Goal: Task Accomplishment & Management: Complete application form

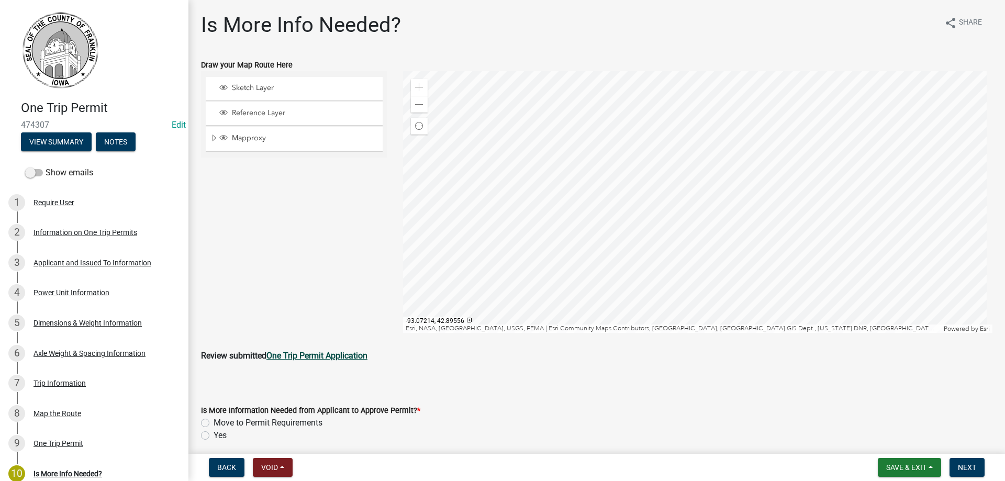
click at [327, 353] on strong "One Trip Permit Application" at bounding box center [317, 356] width 101 height 10
click at [214, 424] on label "Move to Permit Requirements" at bounding box center [268, 423] width 109 height 13
click at [214, 424] on input "Move to Permit Requirements" at bounding box center [217, 420] width 7 height 7
radio input "true"
click at [969, 466] on span "Next" at bounding box center [967, 467] width 18 height 8
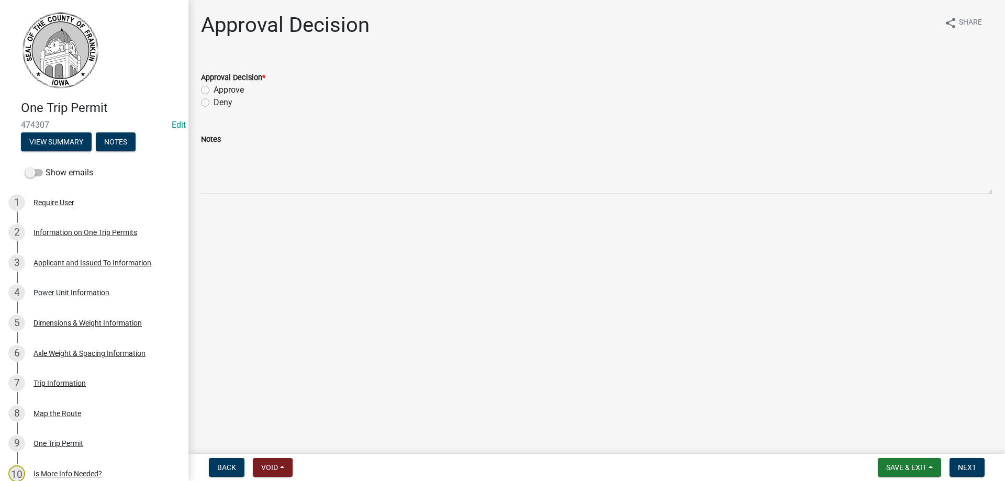
click at [214, 88] on label "Approve" at bounding box center [229, 90] width 30 height 13
click at [214, 88] on input "Approve" at bounding box center [217, 87] width 7 height 7
radio input "true"
click at [966, 466] on span "Next" at bounding box center [967, 467] width 18 height 8
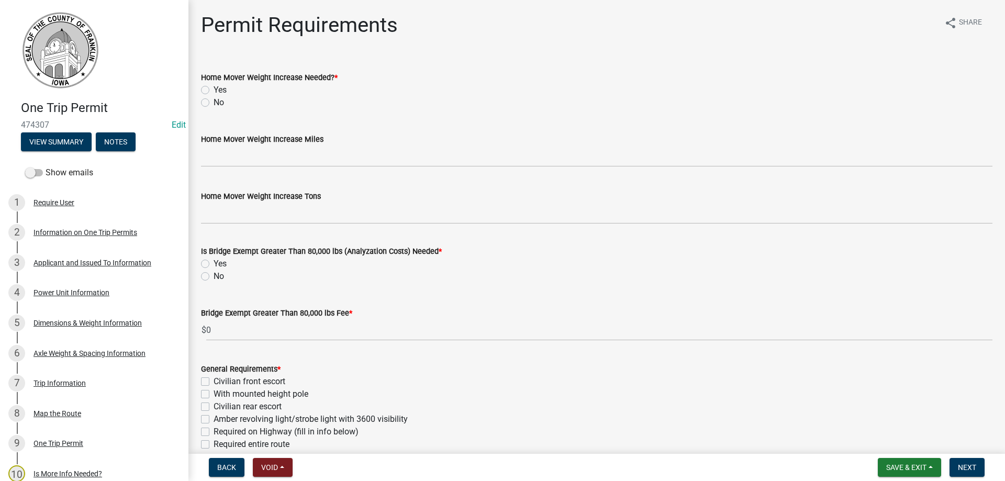
click at [214, 104] on label "No" at bounding box center [219, 102] width 10 height 13
click at [214, 103] on input "No" at bounding box center [217, 99] width 7 height 7
radio input "true"
click at [214, 278] on label "No" at bounding box center [219, 276] width 10 height 13
click at [214, 277] on input "No" at bounding box center [217, 273] width 7 height 7
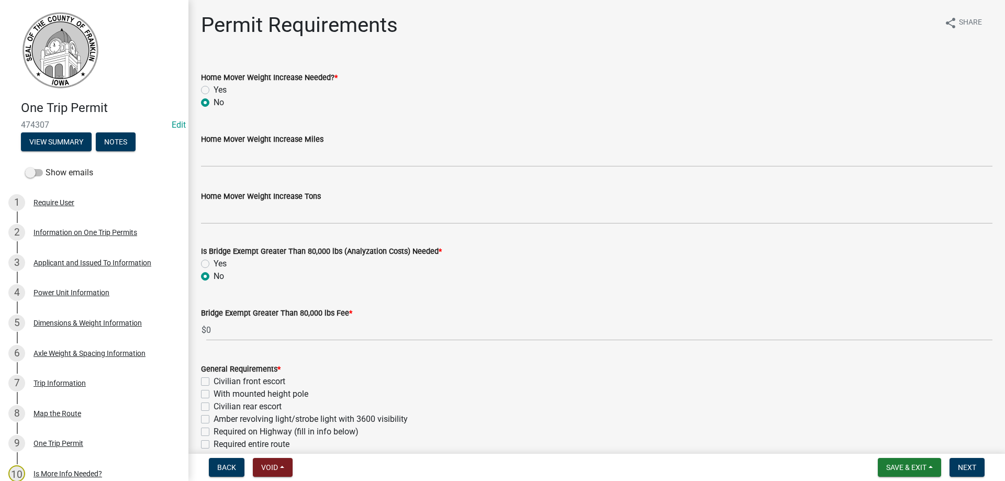
radio input "true"
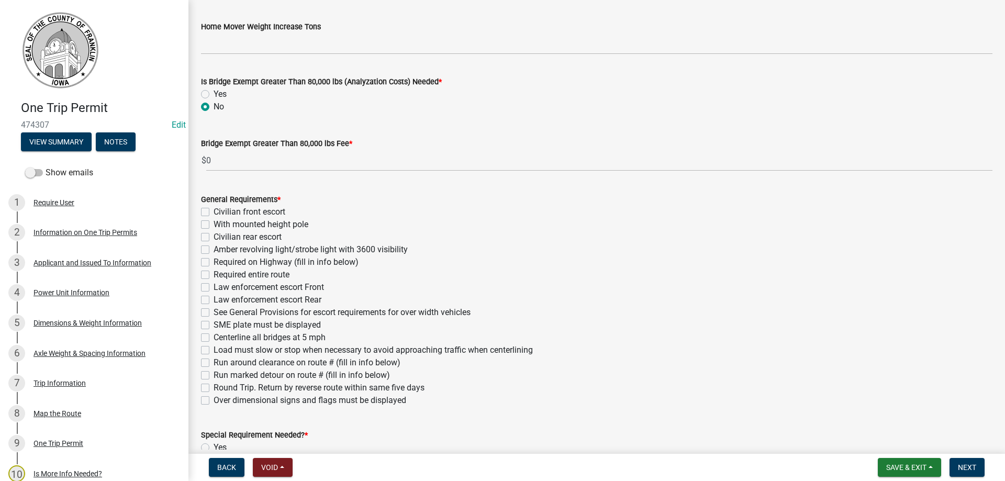
scroll to position [209, 0]
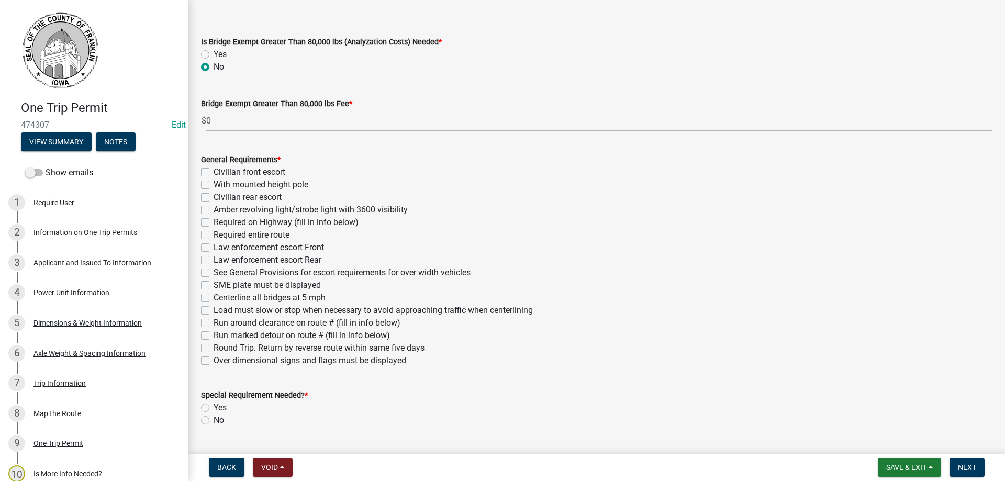
click at [214, 210] on label "Amber revolving light/strobe light with 3600 visibility" at bounding box center [311, 210] width 194 height 13
click at [214, 210] on input "Amber revolving light/strobe light with 3600 visibility" at bounding box center [217, 207] width 7 height 7
checkbox input "true"
checkbox input "false"
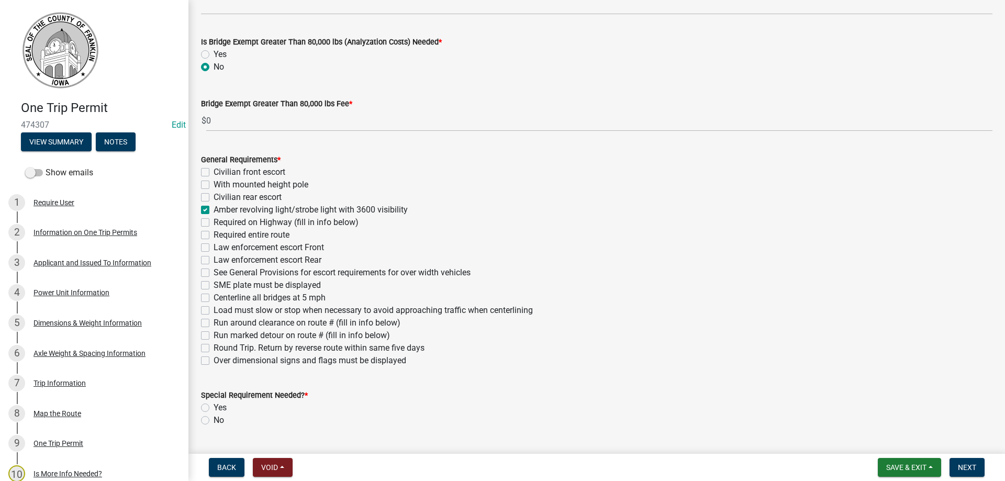
checkbox input "false"
checkbox input "true"
checkbox input "false"
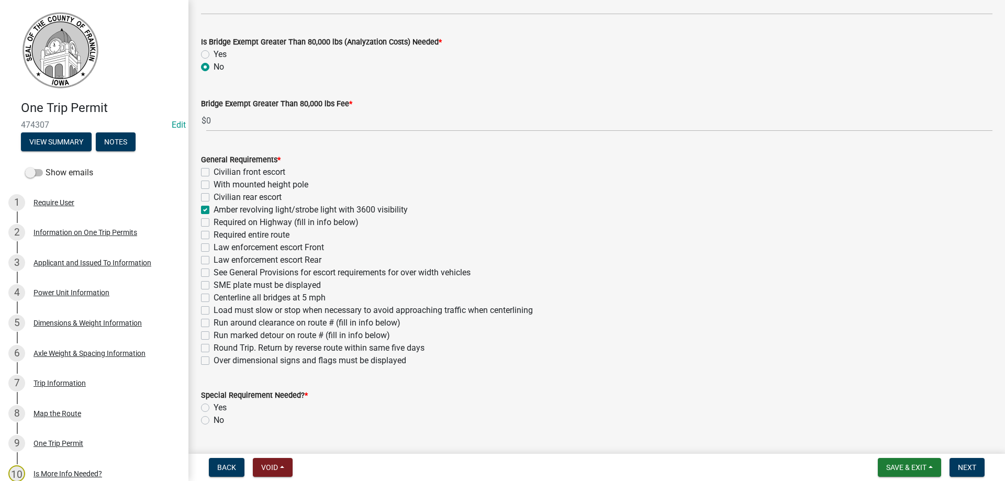
checkbox input "false"
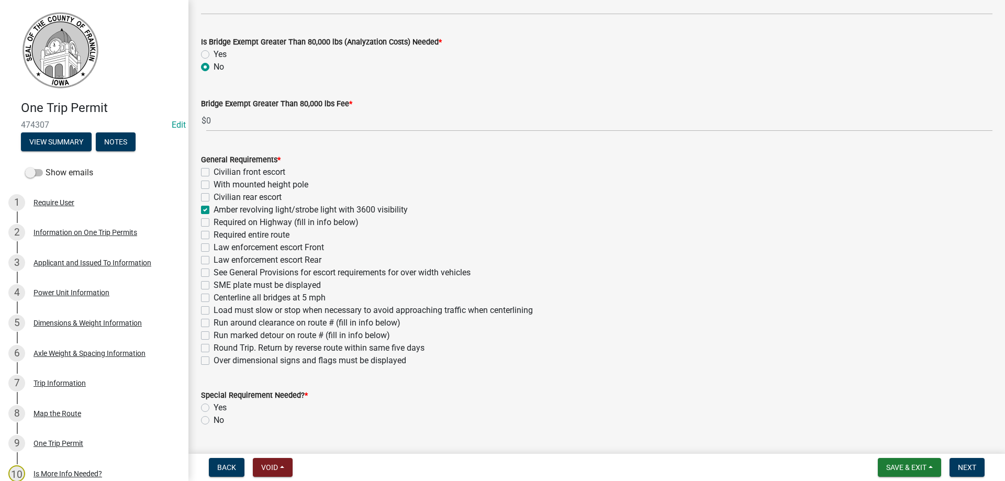
checkbox input "false"
click at [214, 360] on label "Over dimensional signs and flags must be displayed" at bounding box center [310, 360] width 193 height 13
click at [214, 360] on input "Over dimensional signs and flags must be displayed" at bounding box center [217, 357] width 7 height 7
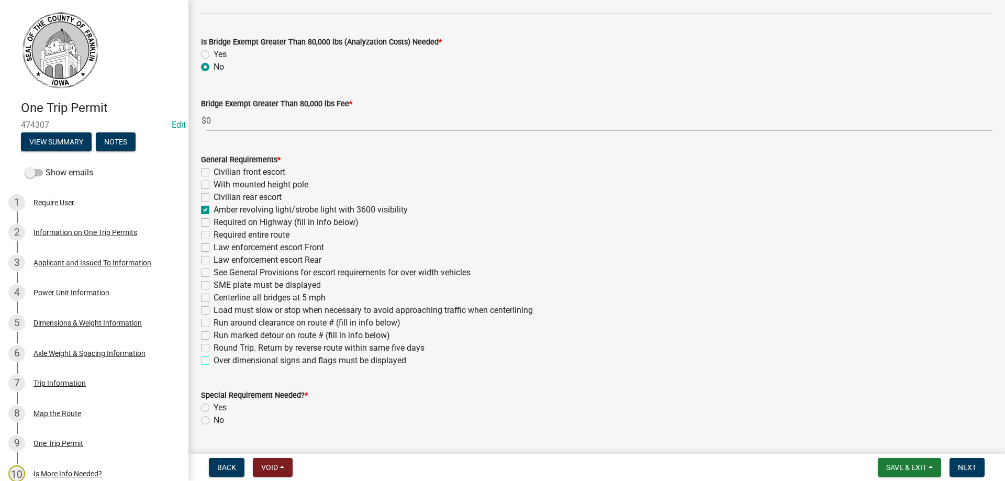
checkbox input "true"
checkbox input "false"
checkbox input "true"
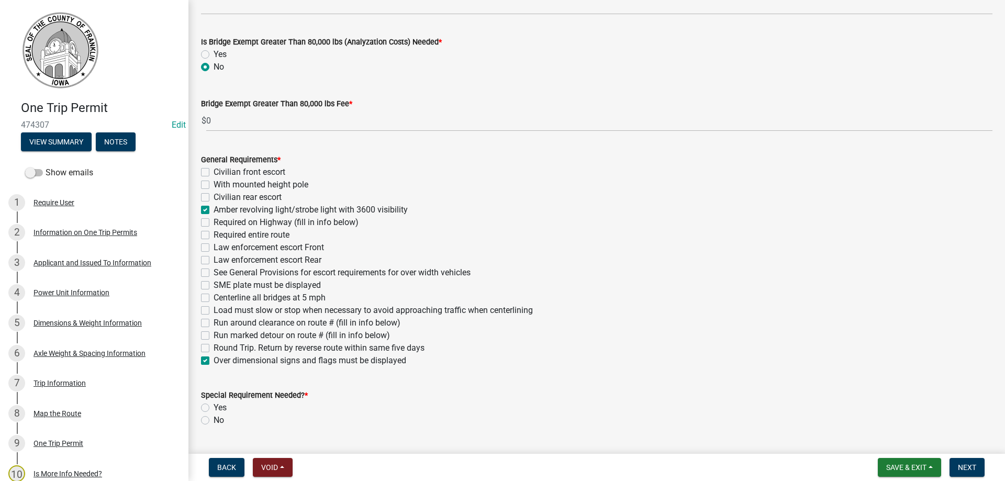
checkbox input "false"
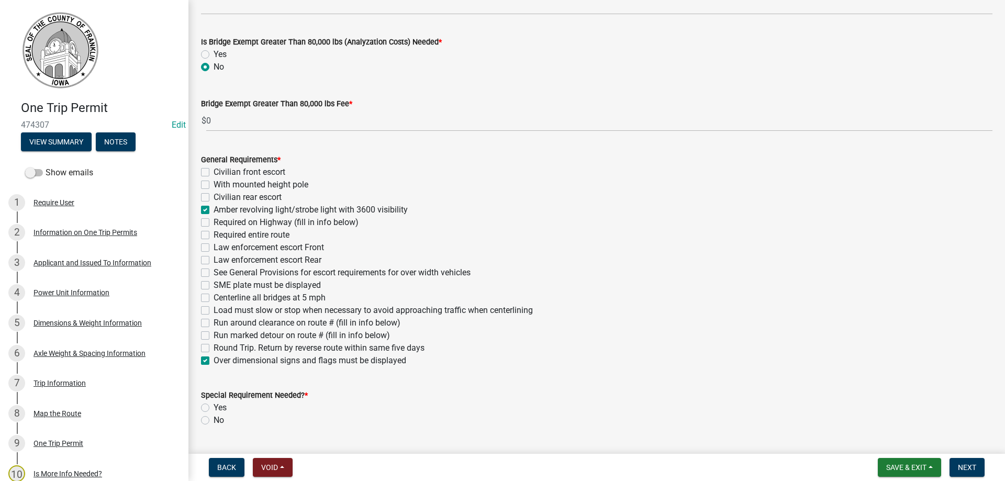
checkbox input "false"
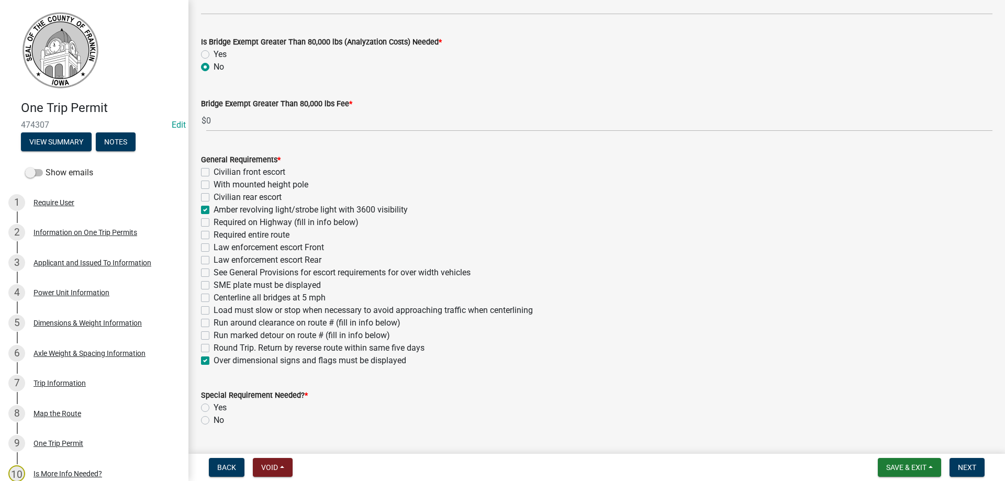
checkbox input "false"
checkbox input "true"
click at [214, 422] on label "No" at bounding box center [219, 420] width 10 height 13
click at [214, 421] on input "No" at bounding box center [217, 417] width 7 height 7
radio input "true"
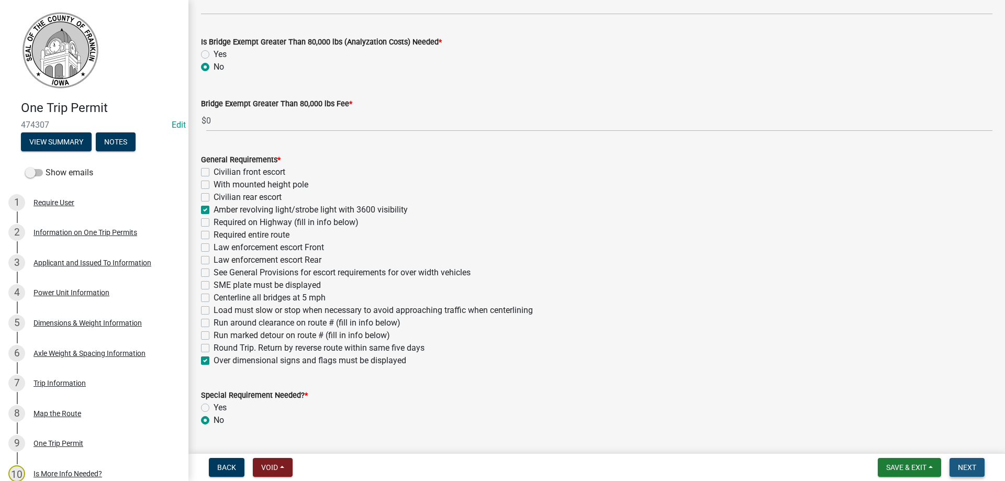
click at [968, 465] on span "Next" at bounding box center [967, 467] width 18 height 8
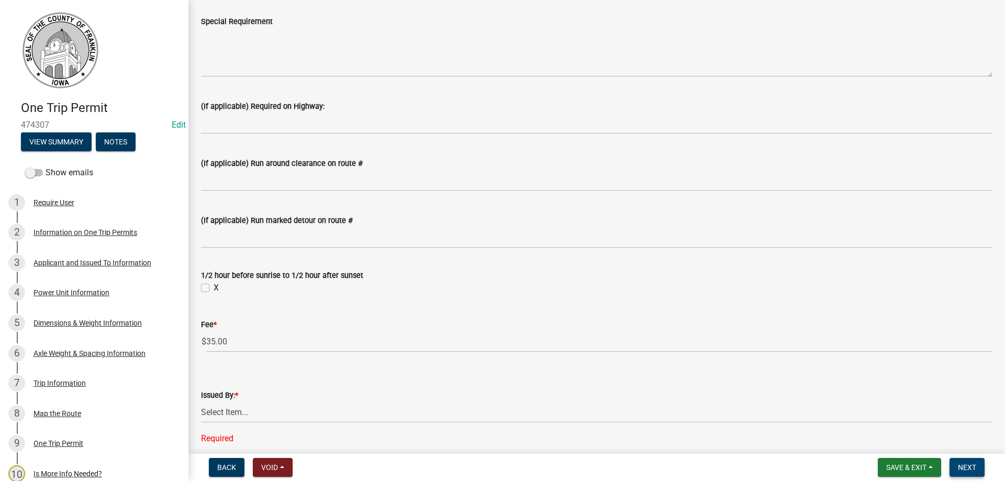
scroll to position [681, 0]
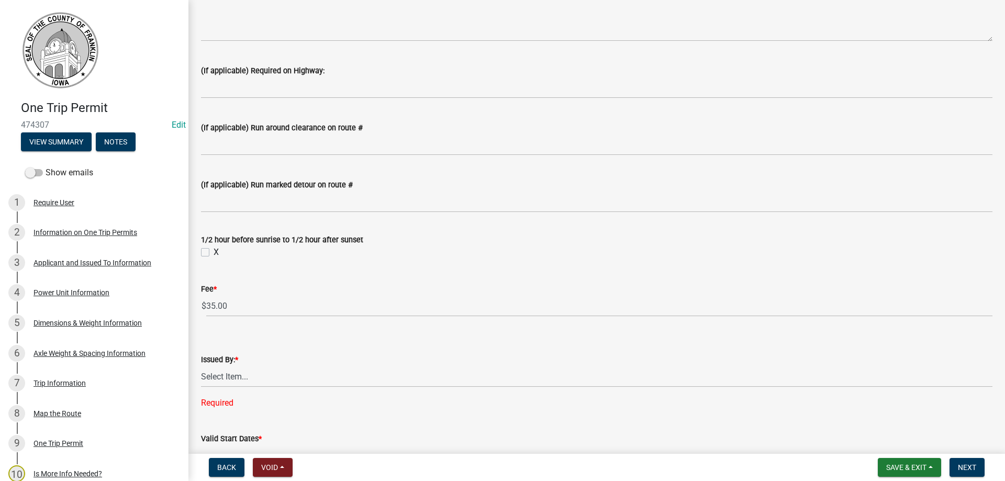
click at [214, 251] on label "X" at bounding box center [216, 252] width 5 height 13
click at [214, 251] on input "X" at bounding box center [217, 249] width 7 height 7
checkbox input "true"
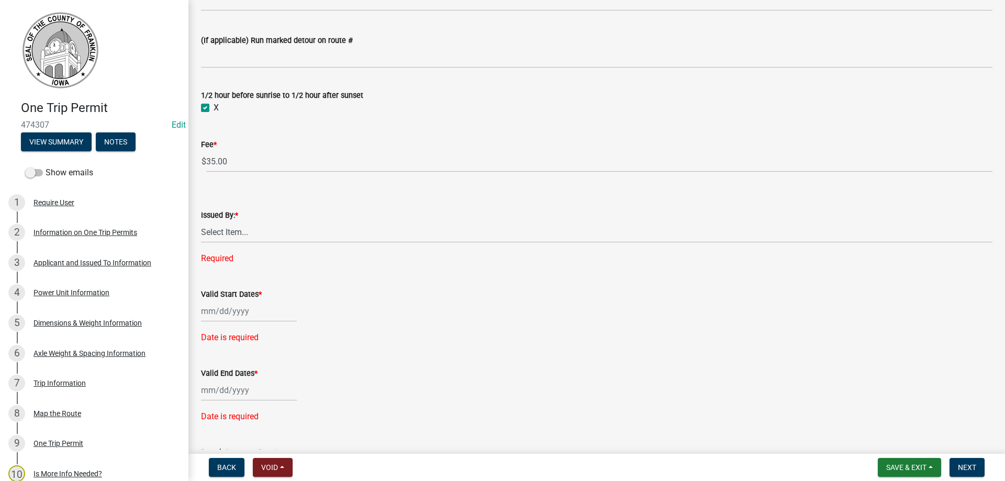
scroll to position [838, 0]
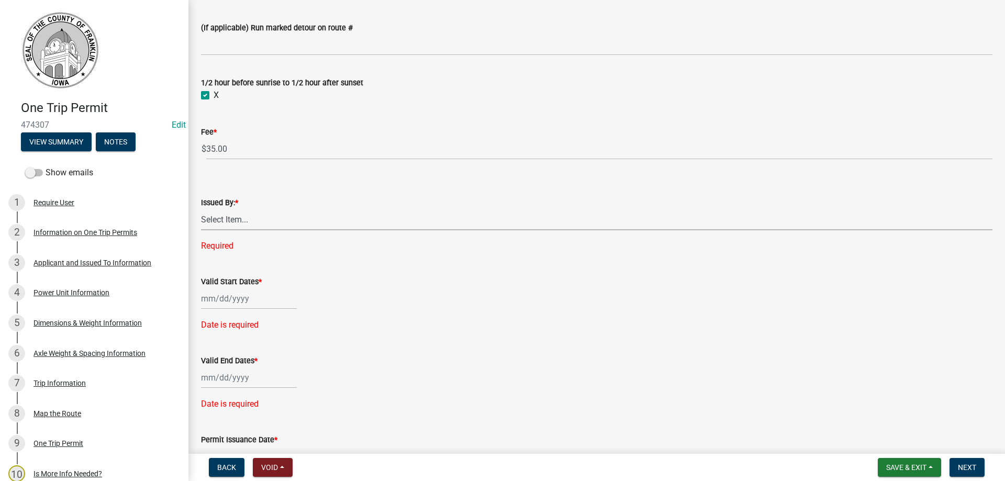
click at [229, 221] on select "Select Item... [PERSON_NAME] [PERSON_NAME] [PERSON_NAME] [PERSON_NAME]" at bounding box center [597, 219] width 792 height 21
click at [201, 209] on select "Select Item... [PERSON_NAME] [PERSON_NAME] [PERSON_NAME] [PERSON_NAME]" at bounding box center [597, 219] width 792 height 21
select select "7f02d393-746a-4e97-8a52-03f8831b4376"
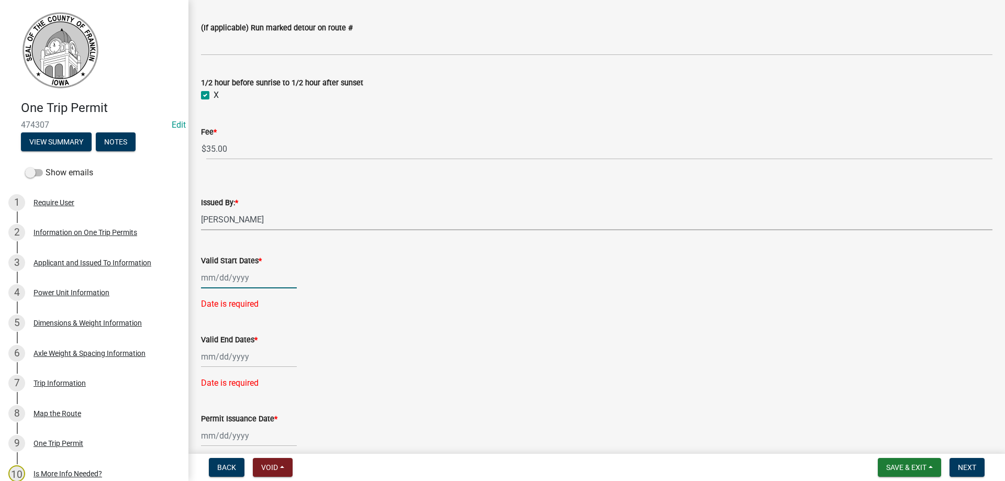
click at [246, 280] on div at bounding box center [249, 277] width 96 height 21
select select "9"
select select "2025"
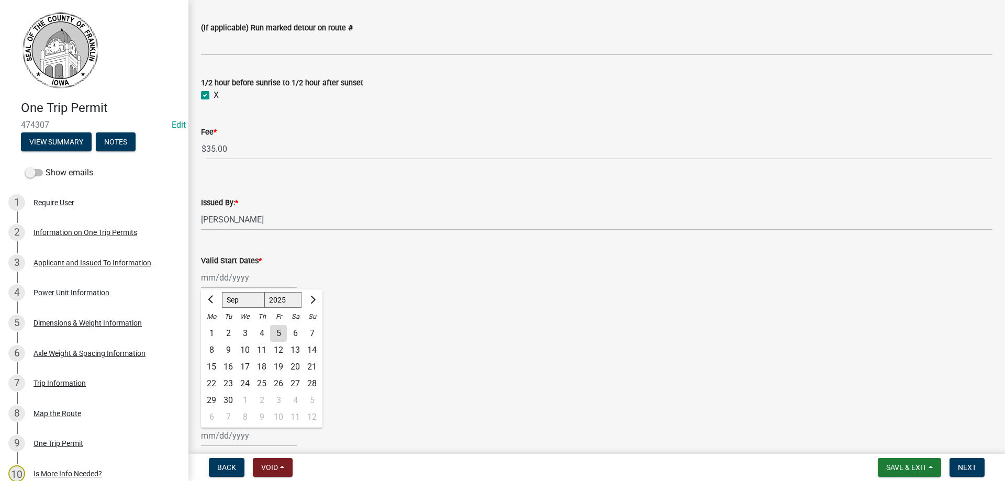
click at [277, 332] on div "5" at bounding box center [278, 333] width 17 height 17
type input "[DATE]"
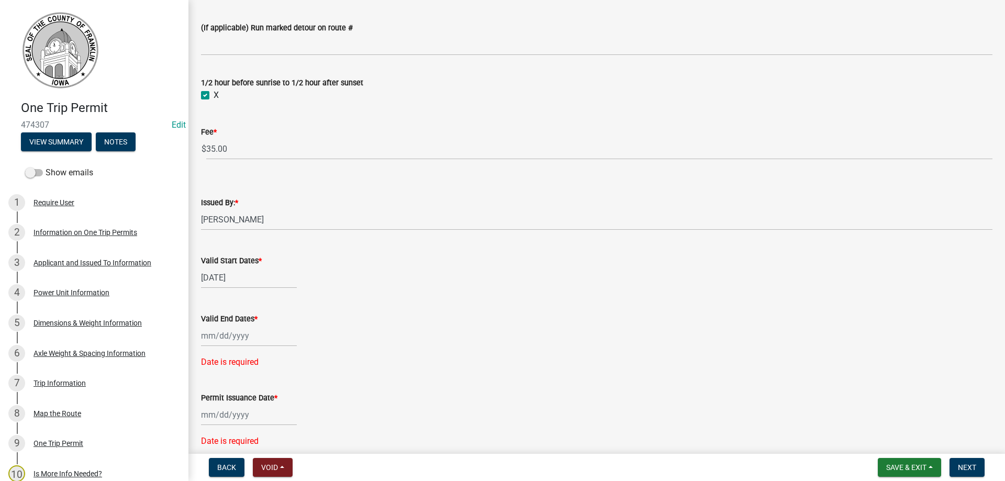
select select "9"
select select "2025"
click at [235, 334] on div "[PERSON_NAME] Feb Mar Apr [PERSON_NAME][DATE] Oct Nov [DATE] 1526 1527 1528 152…" at bounding box center [249, 335] width 96 height 21
click at [274, 246] on div "12" at bounding box center [278, 246] width 17 height 17
type input "[DATE]"
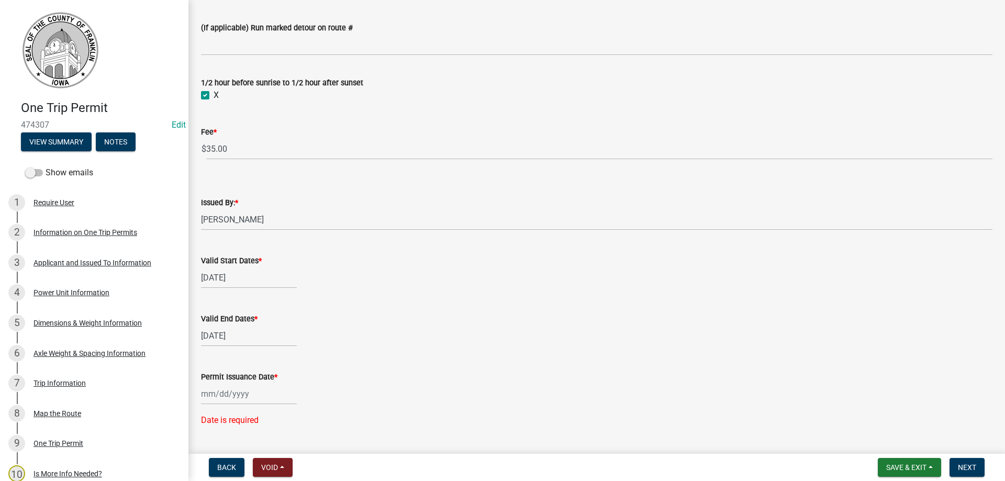
select select "9"
select select "2025"
click at [221, 395] on div "[PERSON_NAME] Feb Mar Apr [PERSON_NAME][DATE] Oct Nov [DATE] 1526 1527 1528 152…" at bounding box center [249, 393] width 96 height 21
click at [280, 287] on div "5" at bounding box center [278, 288] width 17 height 17
type input "[DATE]"
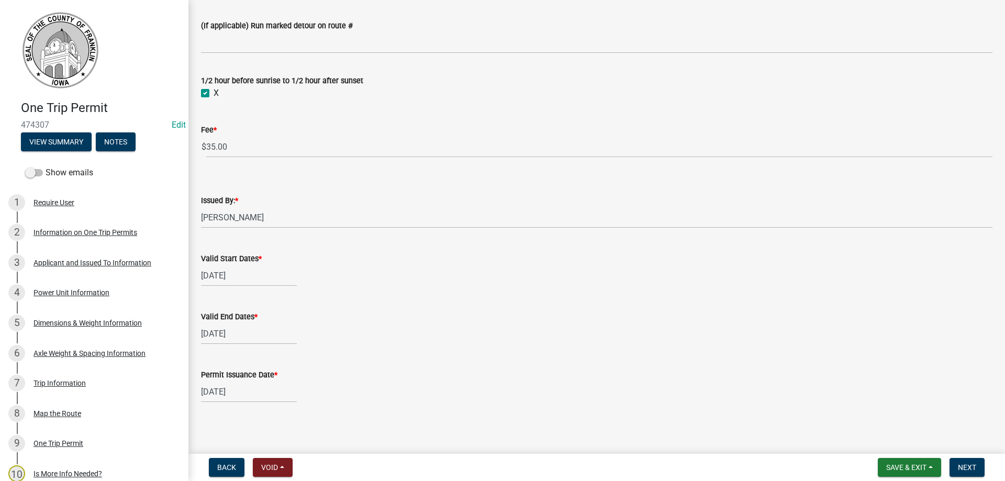
scroll to position [843, 0]
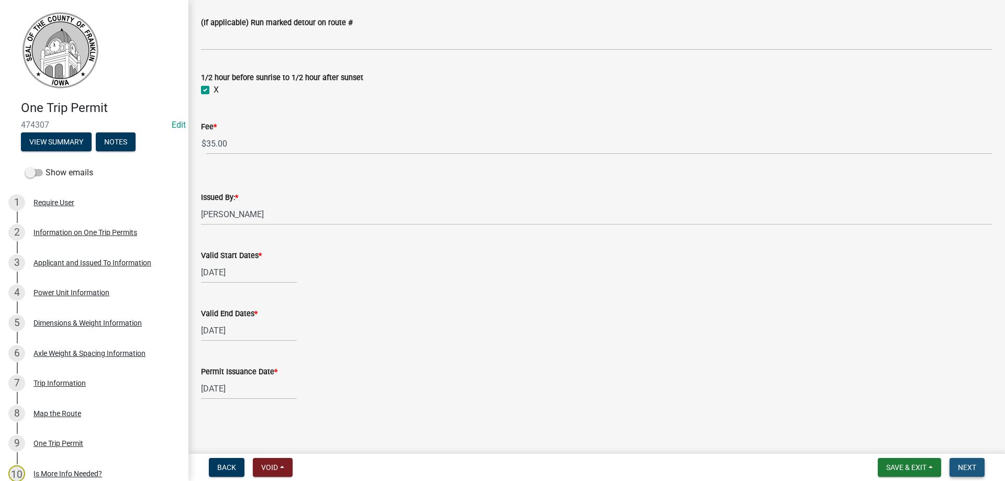
click at [972, 465] on span "Next" at bounding box center [967, 467] width 18 height 8
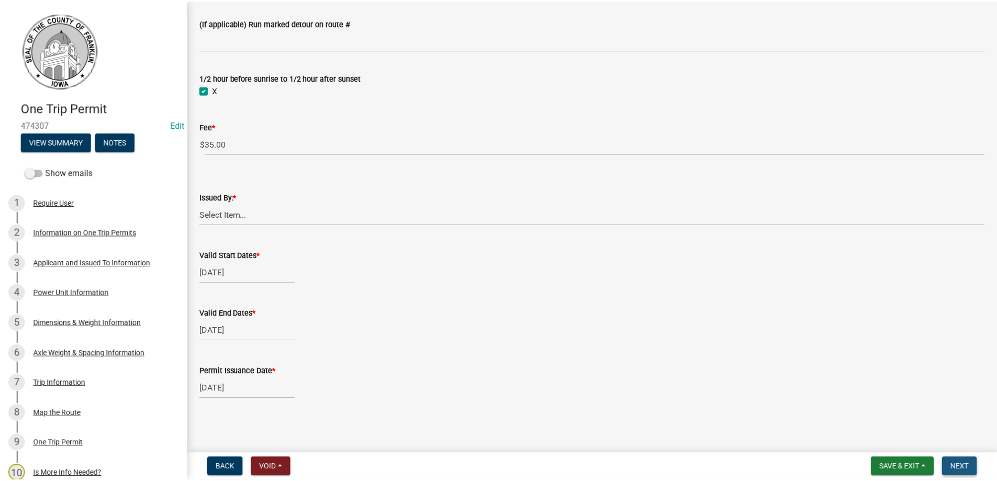
scroll to position [0, 0]
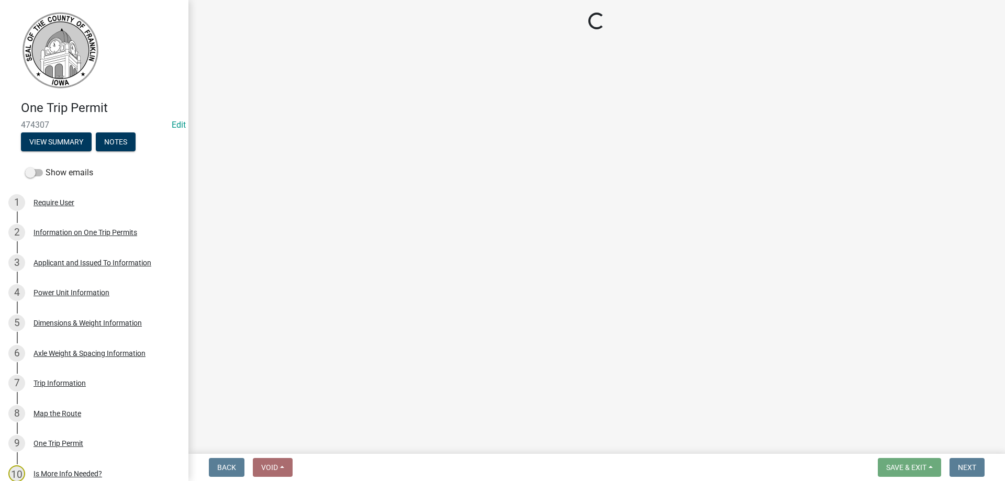
select select "3: 3"
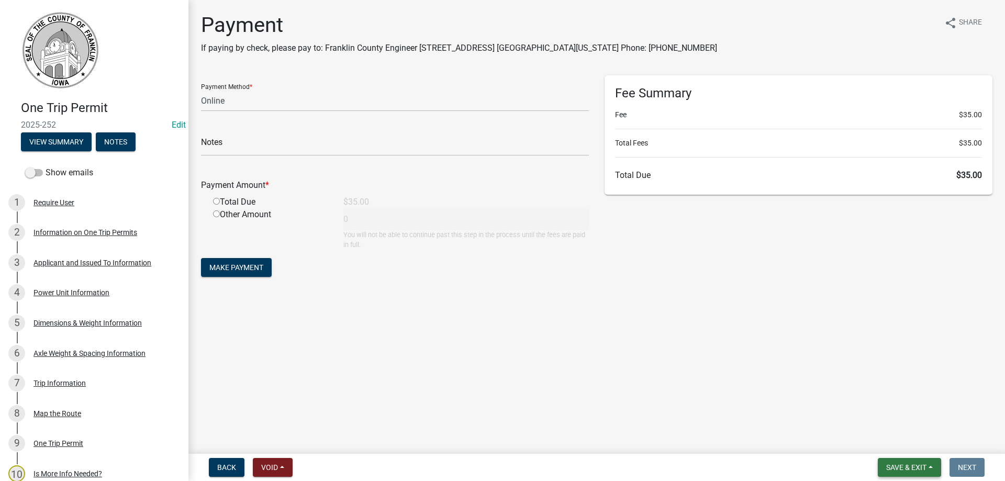
click at [907, 467] on span "Save & Exit" at bounding box center [906, 467] width 40 height 8
click at [895, 438] on button "Save & Exit" at bounding box center [900, 440] width 84 height 25
